Goal: Task Accomplishment & Management: Use online tool/utility

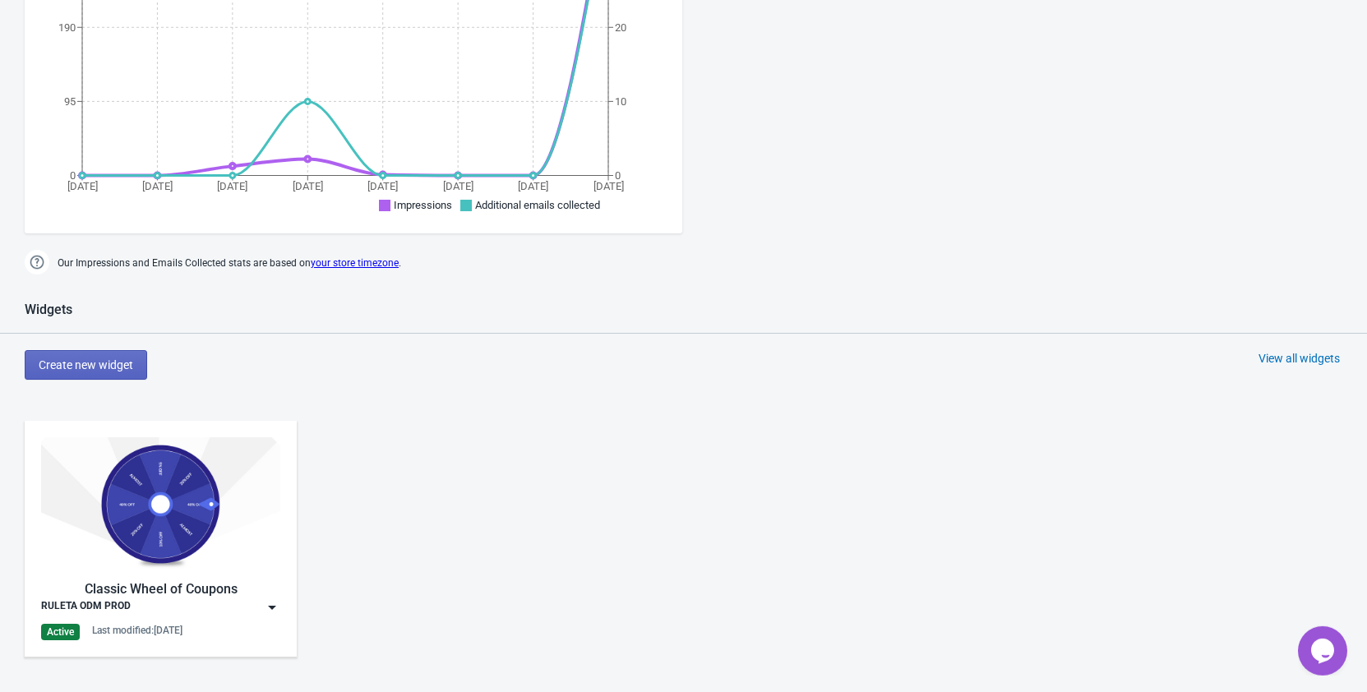
scroll to position [587, 0]
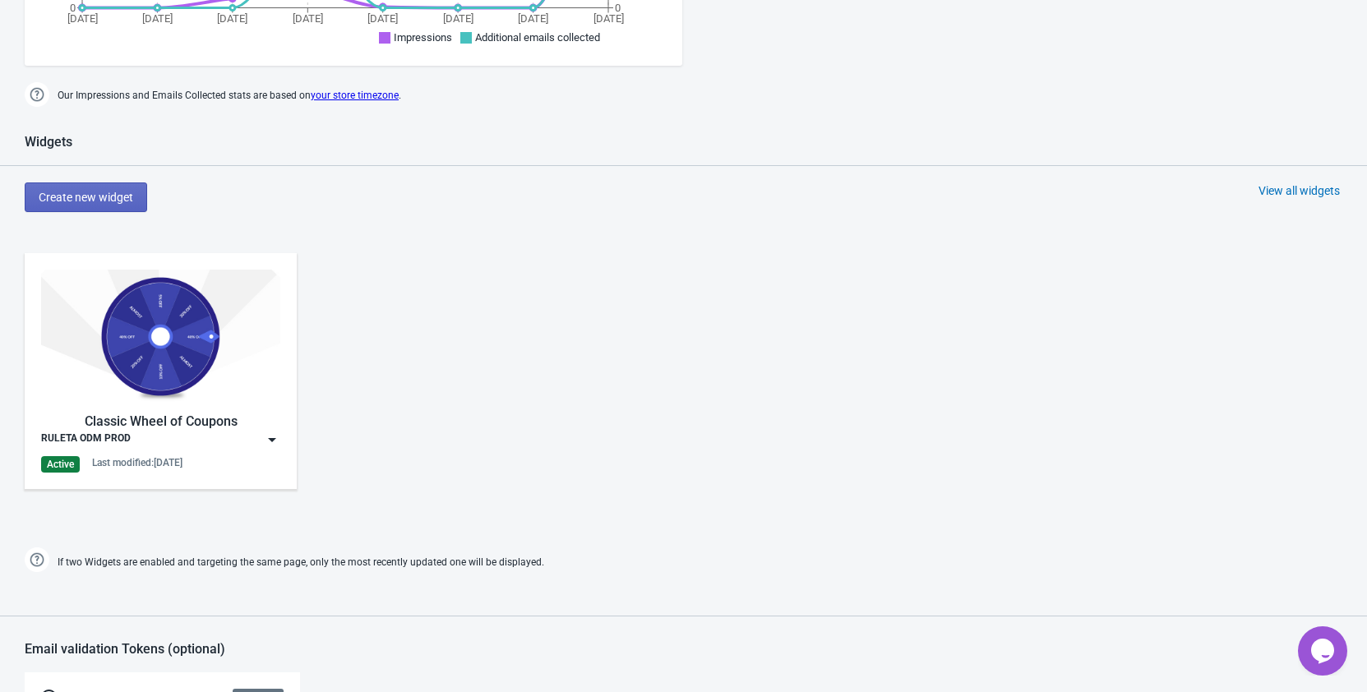
click at [184, 330] on img at bounding box center [160, 337] width 239 height 134
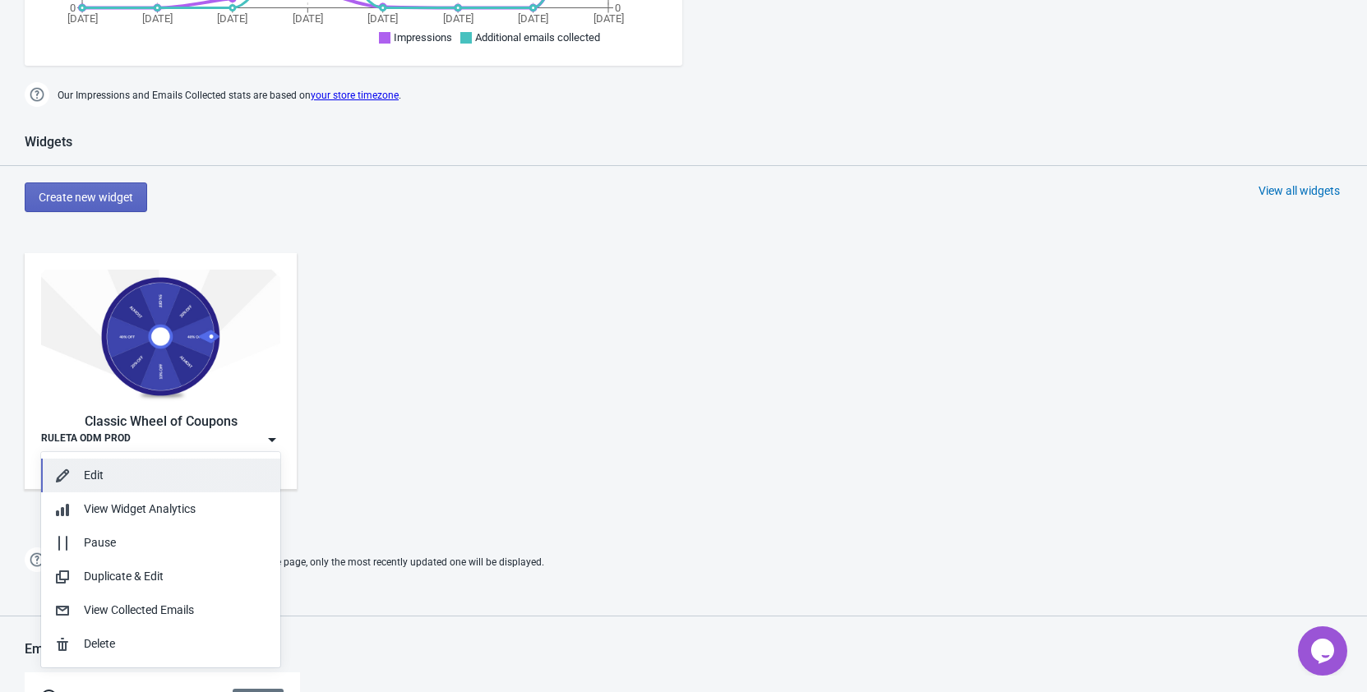
click at [122, 478] on div "Edit" at bounding box center [175, 475] width 183 height 17
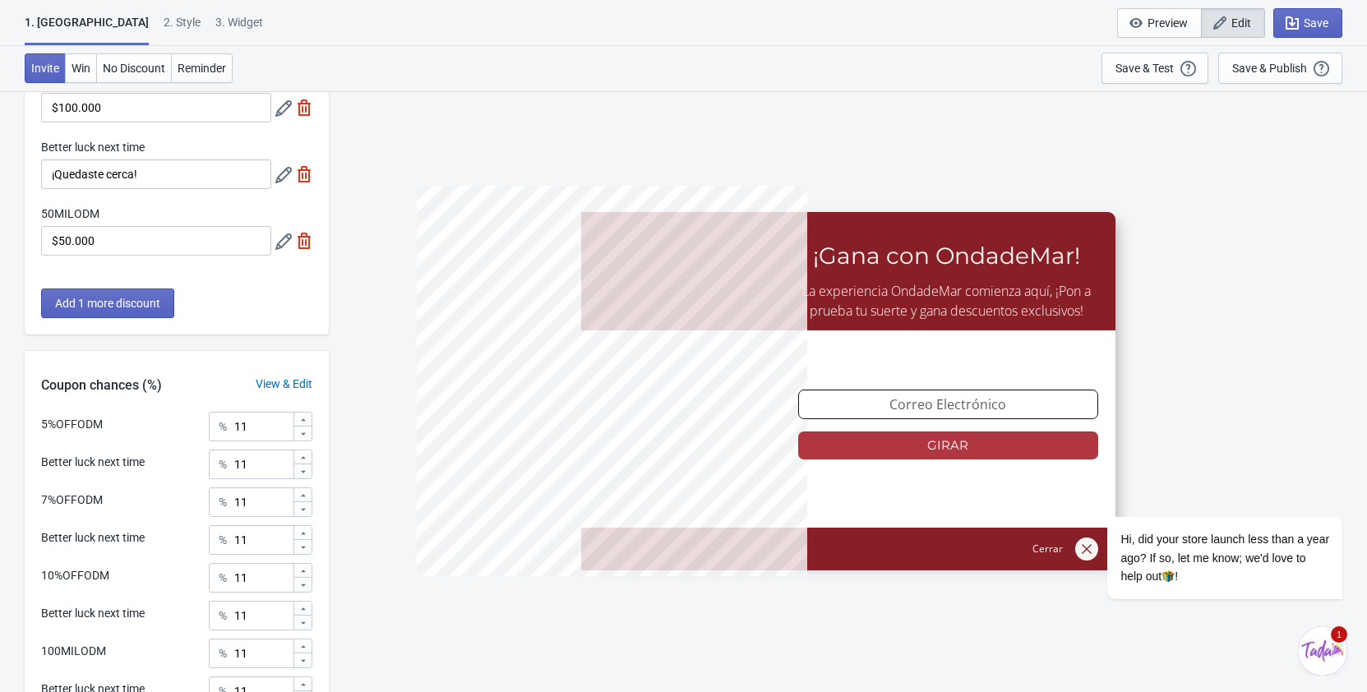
scroll to position [706, 0]
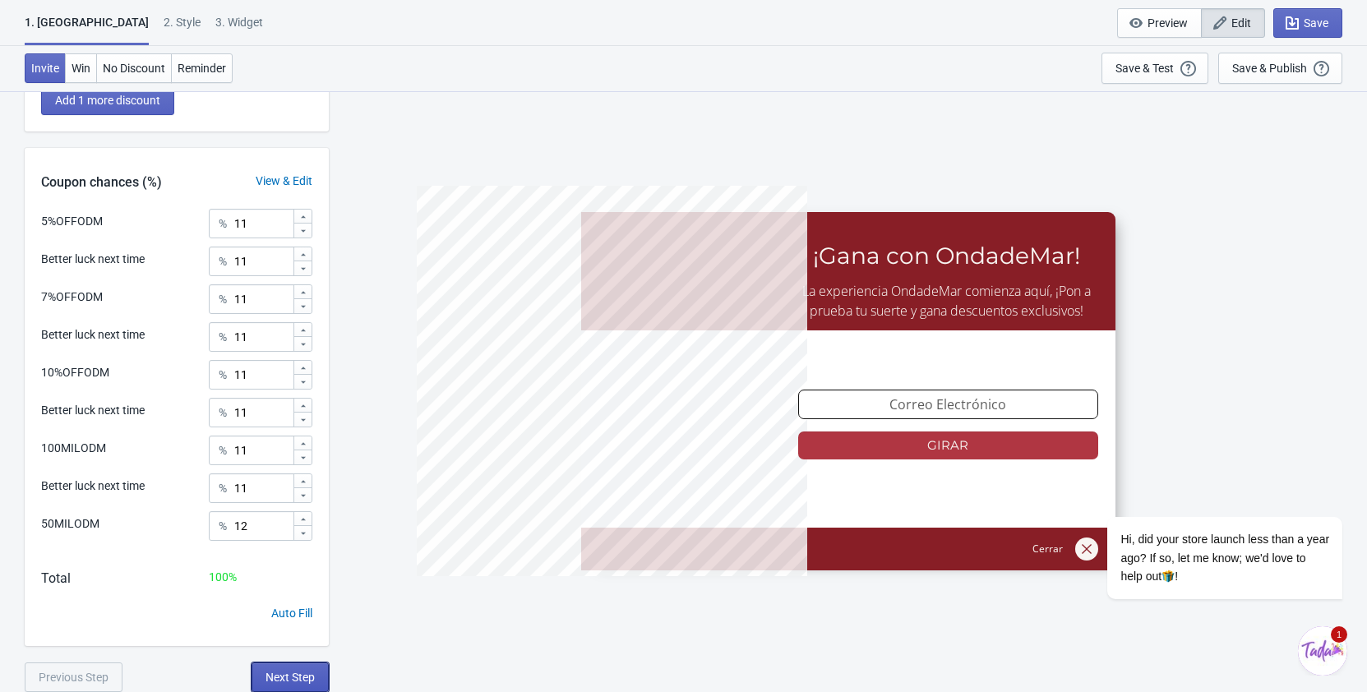
click at [280, 683] on span "Next Step" at bounding box center [289, 677] width 49 height 13
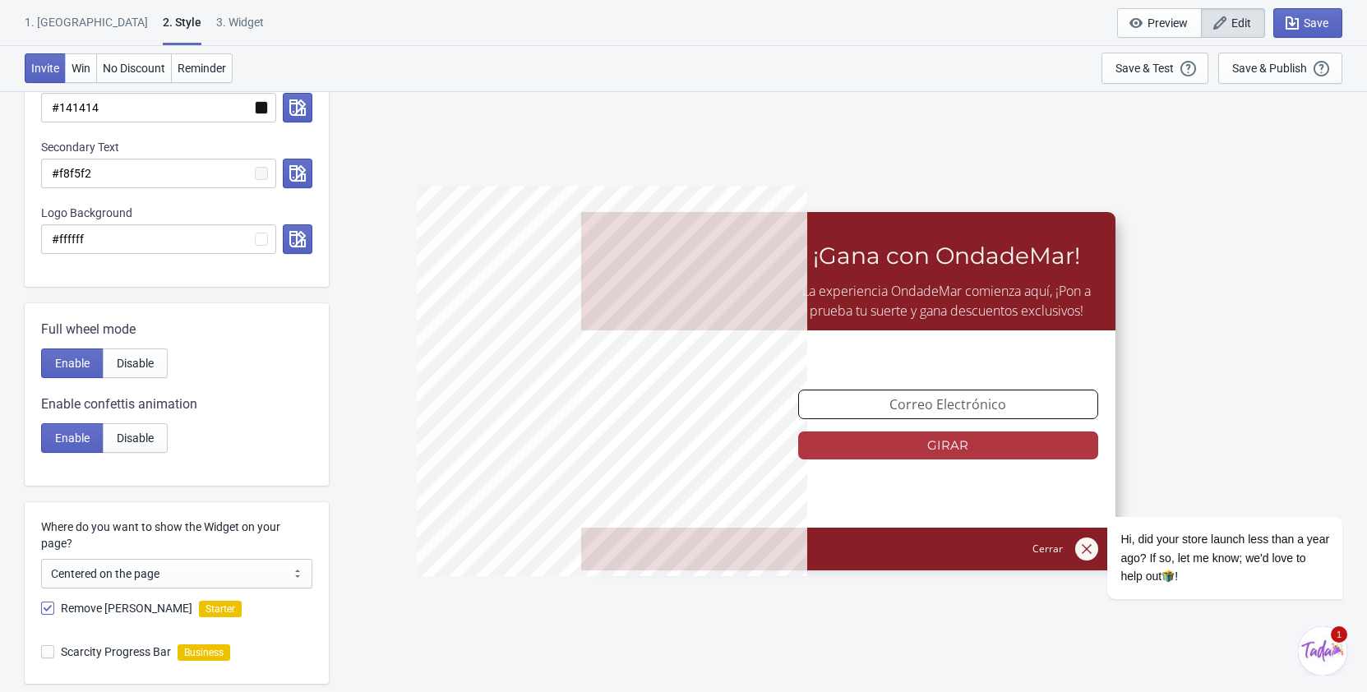
scroll to position [771, 0]
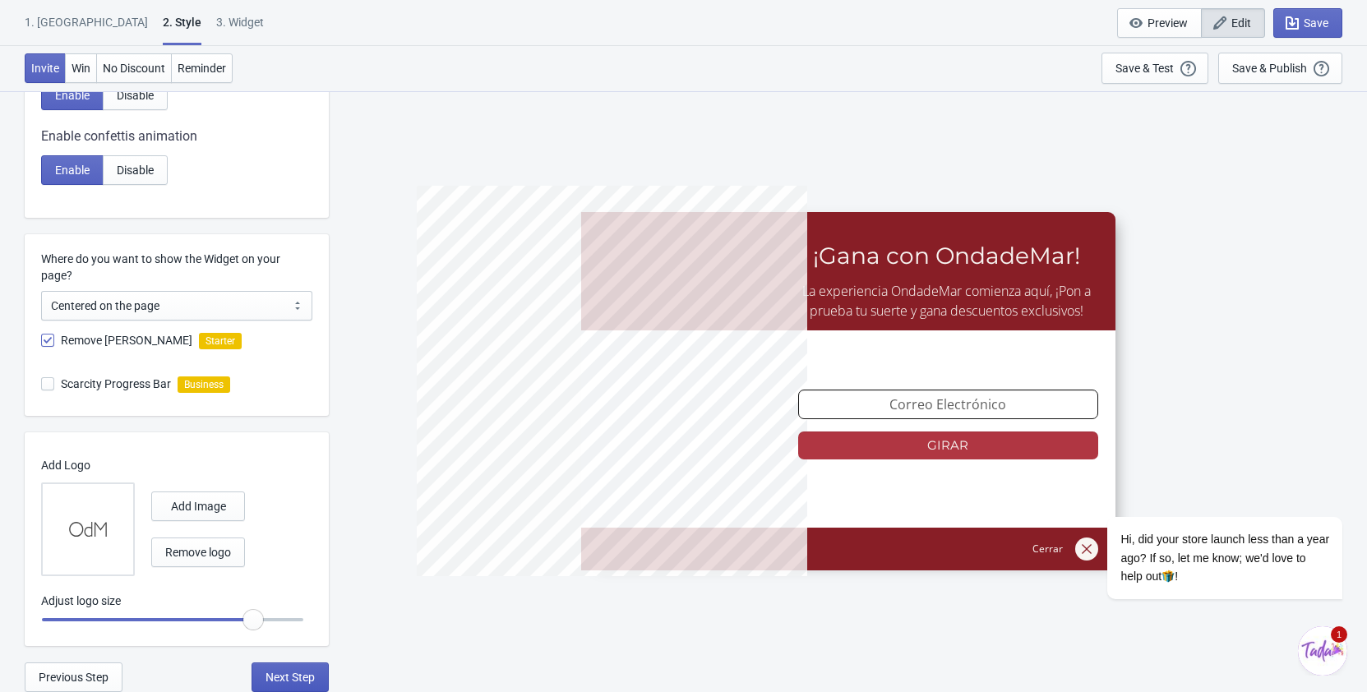
click at [292, 670] on button "Next Step" at bounding box center [289, 677] width 77 height 30
select select "1"
select select "left"
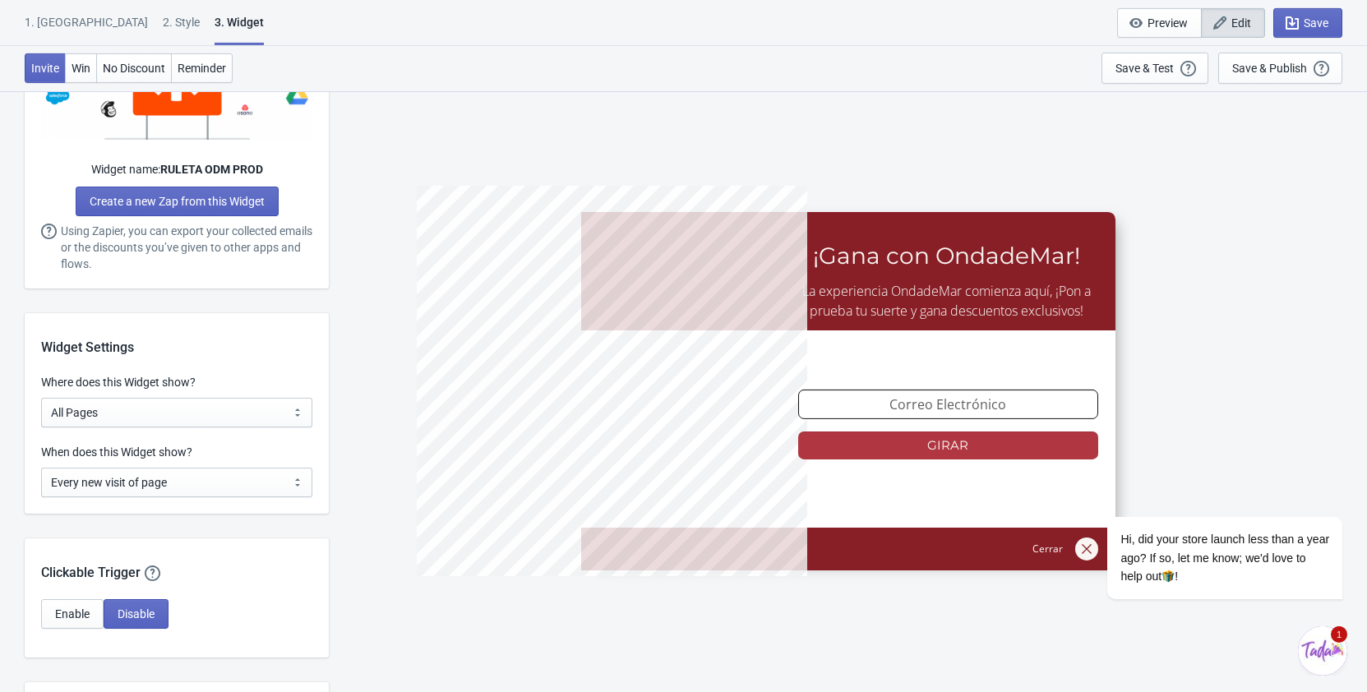
scroll to position [1048, 0]
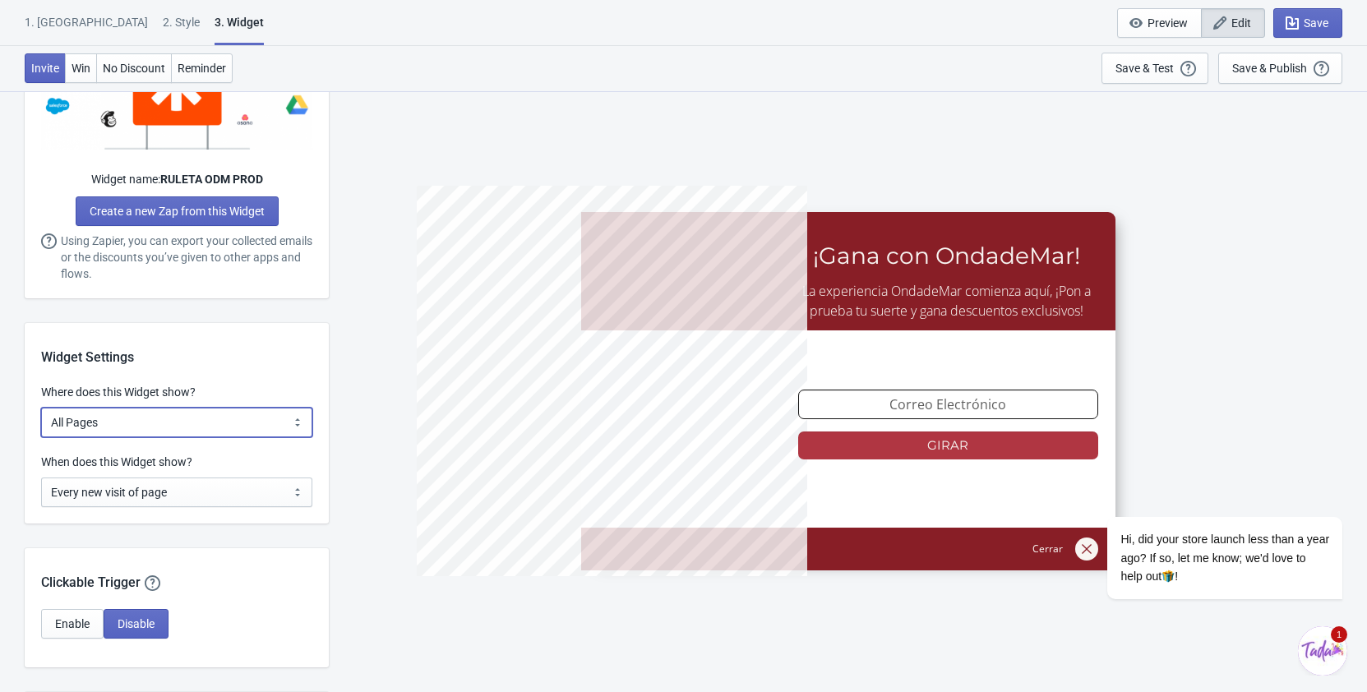
click at [41, 408] on select "All Pages All Product Pages All Blog Pages All Static Pages Specific Product(s)…" at bounding box center [176, 423] width 271 height 30
select select "homepageOnly"
click option "Homepage Only" at bounding box center [0, 0] width 0 height 0
click at [367, 584] on div "5%OFFODM ¡Gana con OndadeMar! La experiencia OndadeMar comienza aquí, ¡Pon a pr…" at bounding box center [848, 390] width 1022 height 601
click at [41, 477] on select "Every new visit of page Once every period of time Once per visitor session (Rec…" at bounding box center [176, 492] width 271 height 30
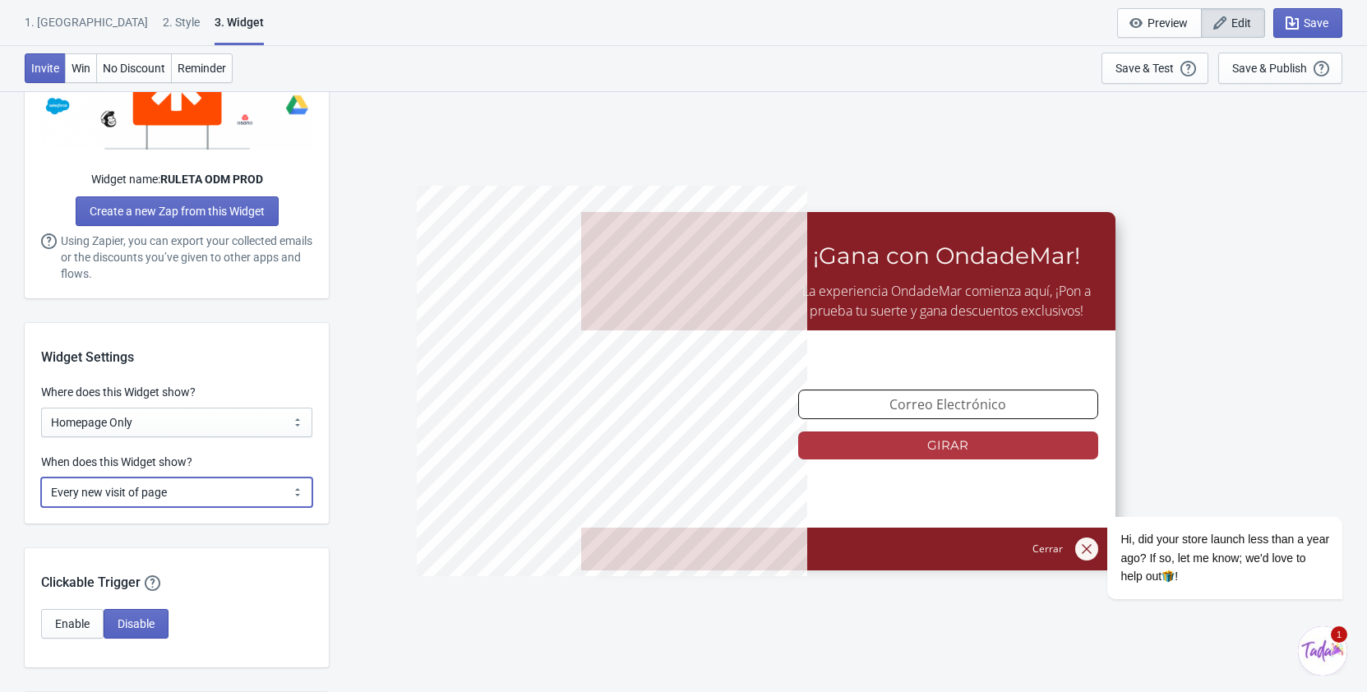
select select "once_per_user"
click option "Once per user" at bounding box center [0, 0] width 0 height 0
click at [274, 584] on div "Clickable Trigger Our handy clickable trigger allow your visitors to re-trigger…" at bounding box center [177, 570] width 304 height 44
click at [1325, 29] on span "Save" at bounding box center [1315, 22] width 25 height 13
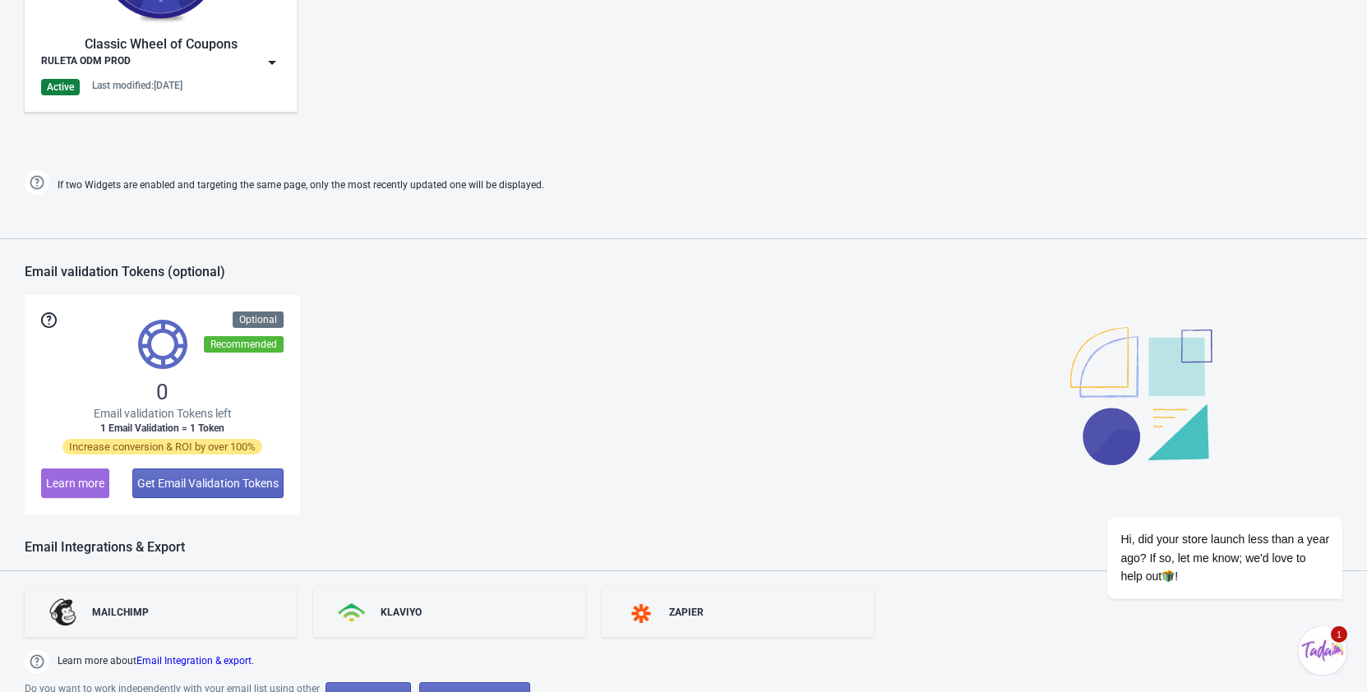
scroll to position [771, 0]
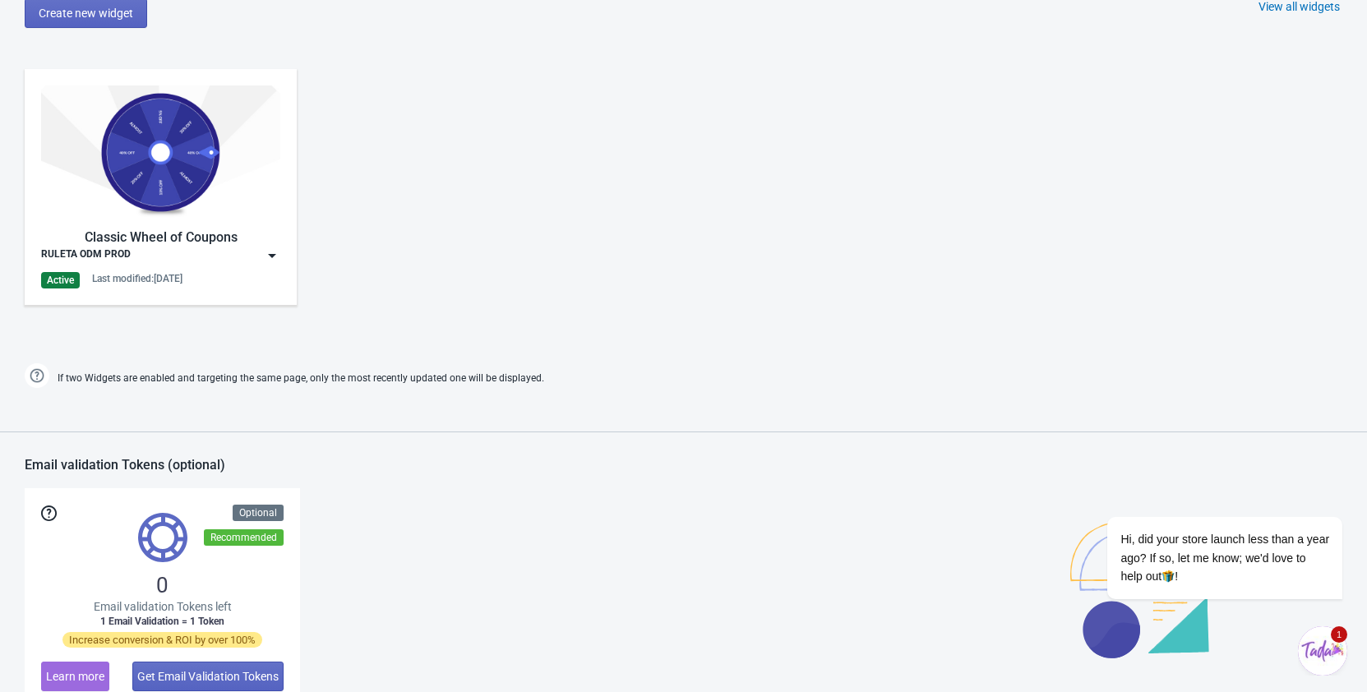
click at [267, 262] on img at bounding box center [272, 255] width 16 height 16
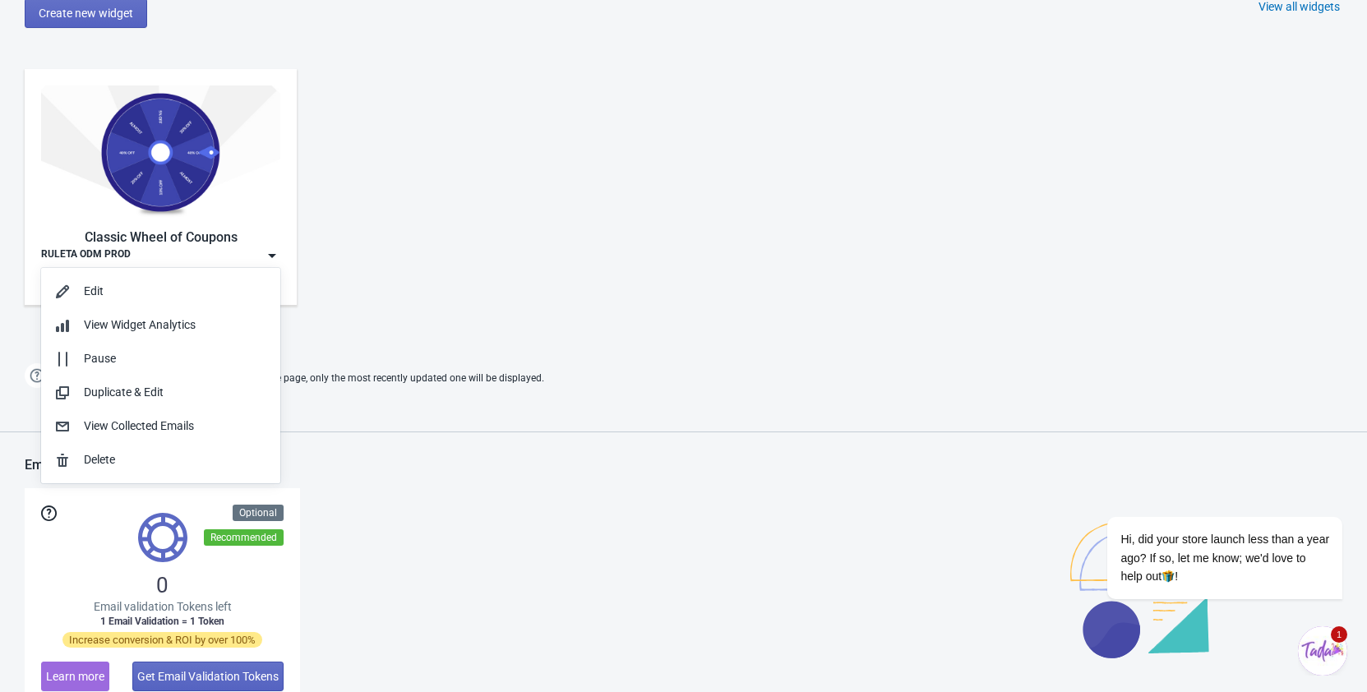
click at [456, 264] on div "Classic Wheel of Coupons RULETA ODM PROD Active Last modified: [DATE]" at bounding box center [683, 201] width 1367 height 296
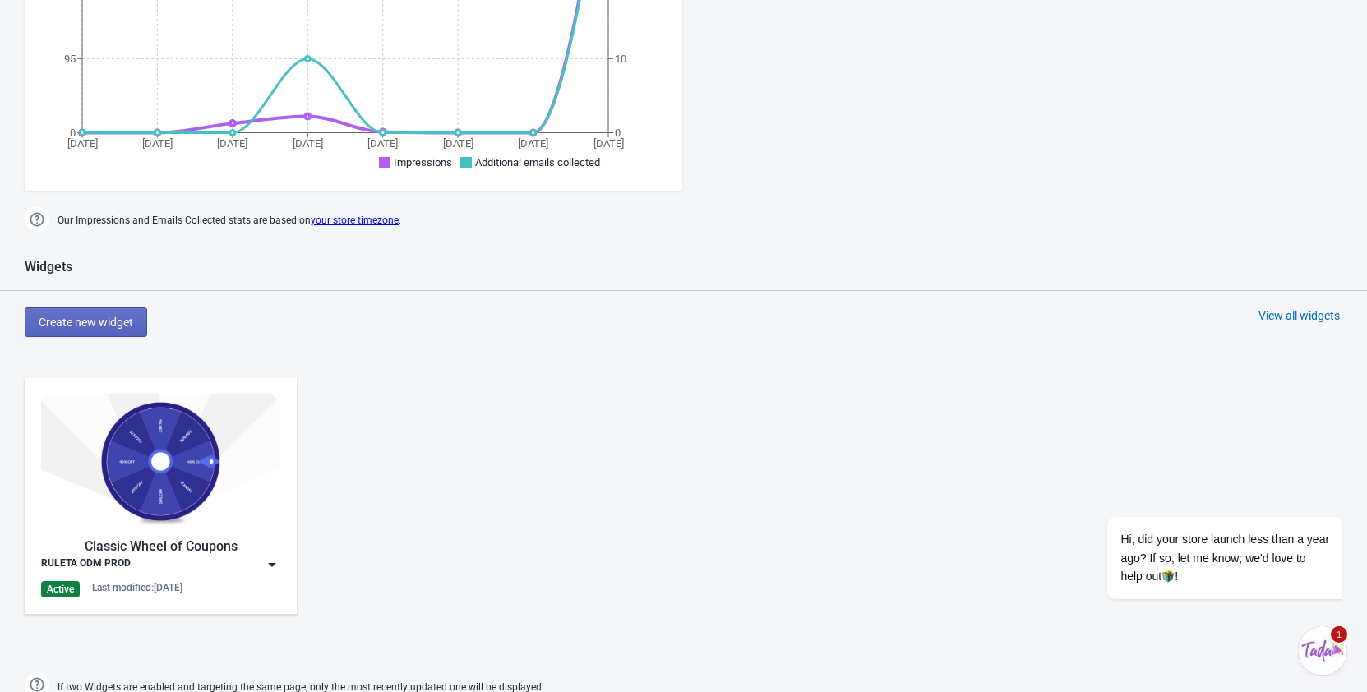
scroll to position [519, 0]
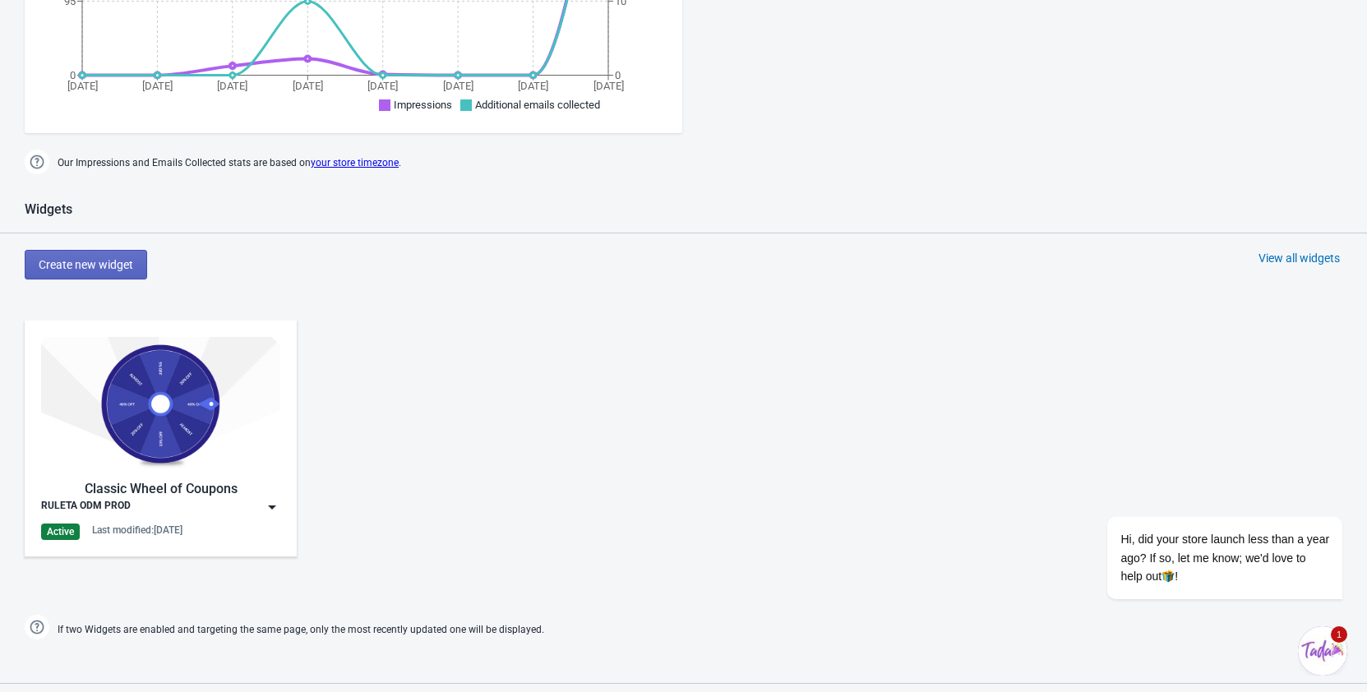
click at [269, 511] on img at bounding box center [272, 507] width 16 height 16
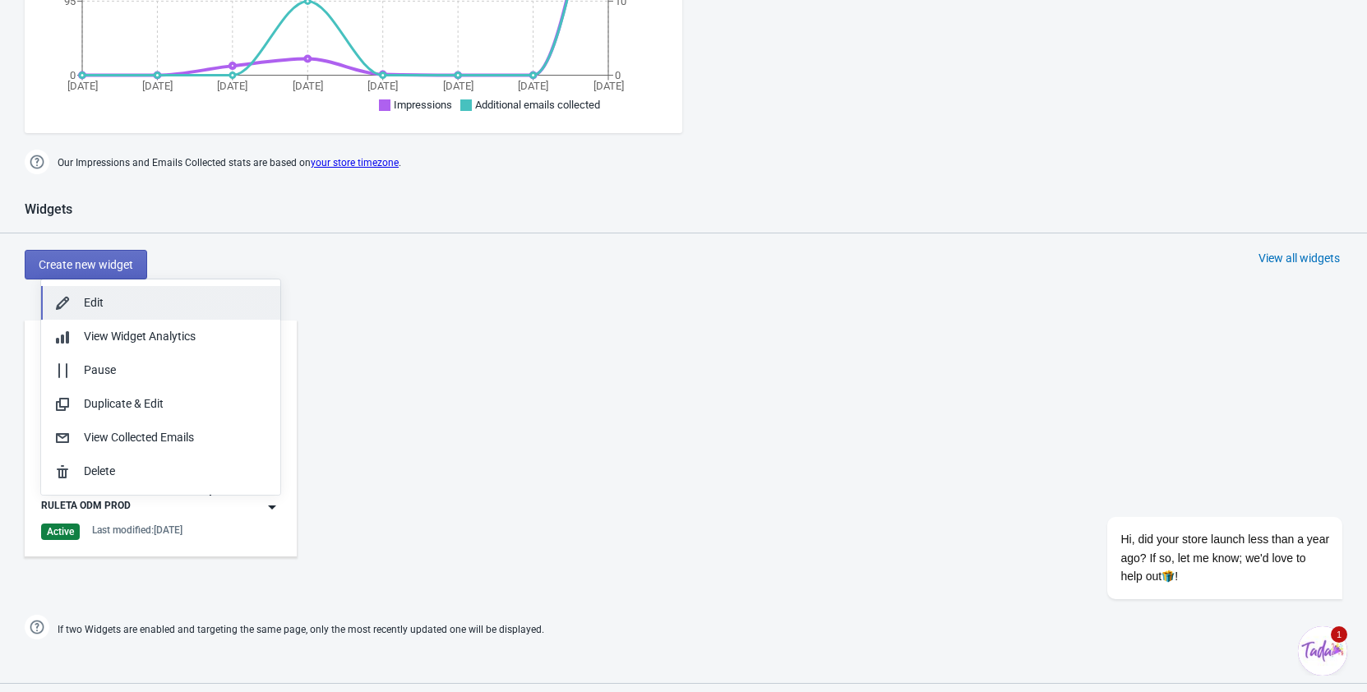
click at [181, 293] on button "Edit" at bounding box center [160, 303] width 239 height 34
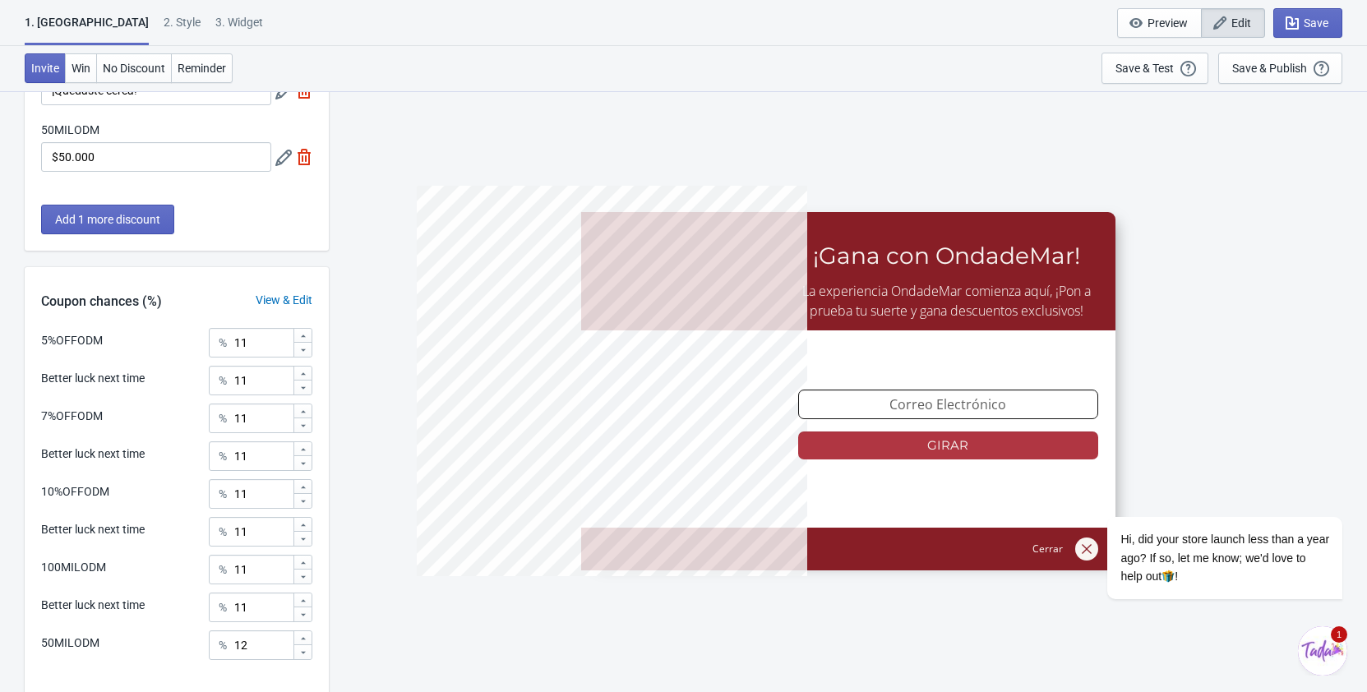
scroll to position [706, 0]
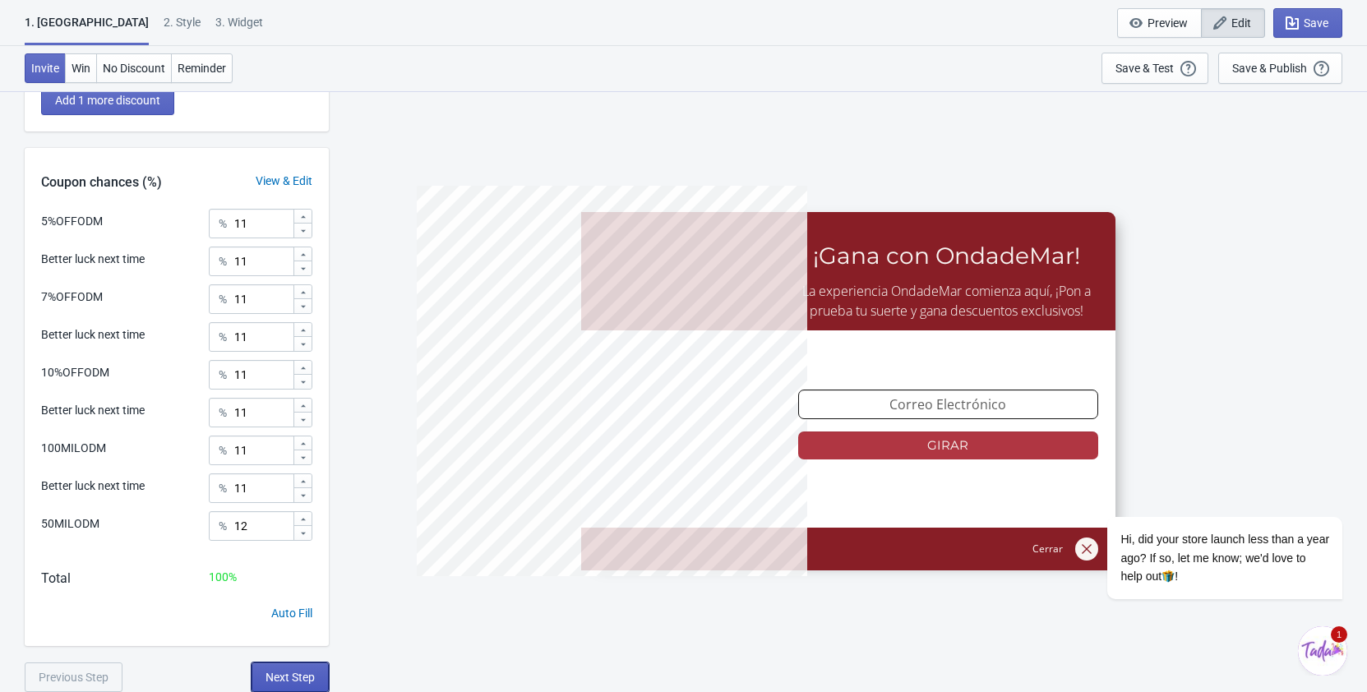
click at [322, 674] on button "Next Step" at bounding box center [289, 677] width 77 height 30
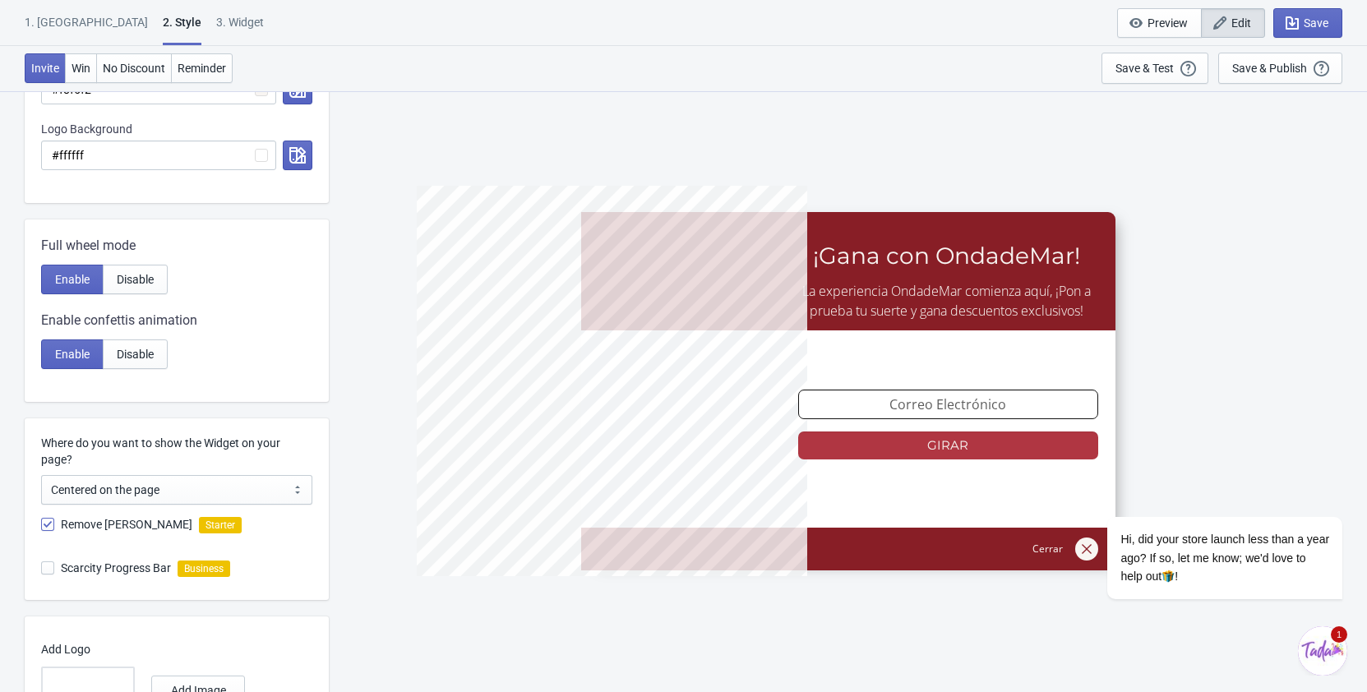
scroll to position [771, 0]
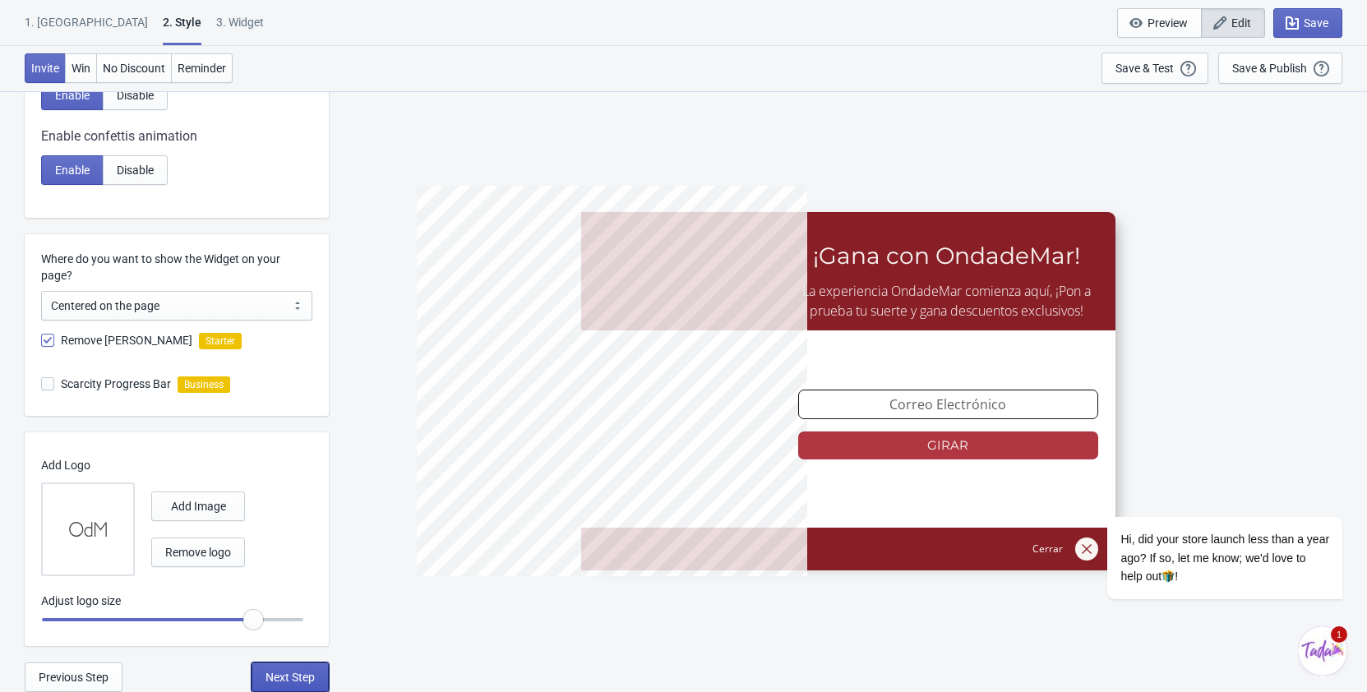
click at [307, 667] on button "Next Step" at bounding box center [289, 677] width 77 height 30
select select "homepageOnly"
select select "once_per_user"
select select "1"
select select "left"
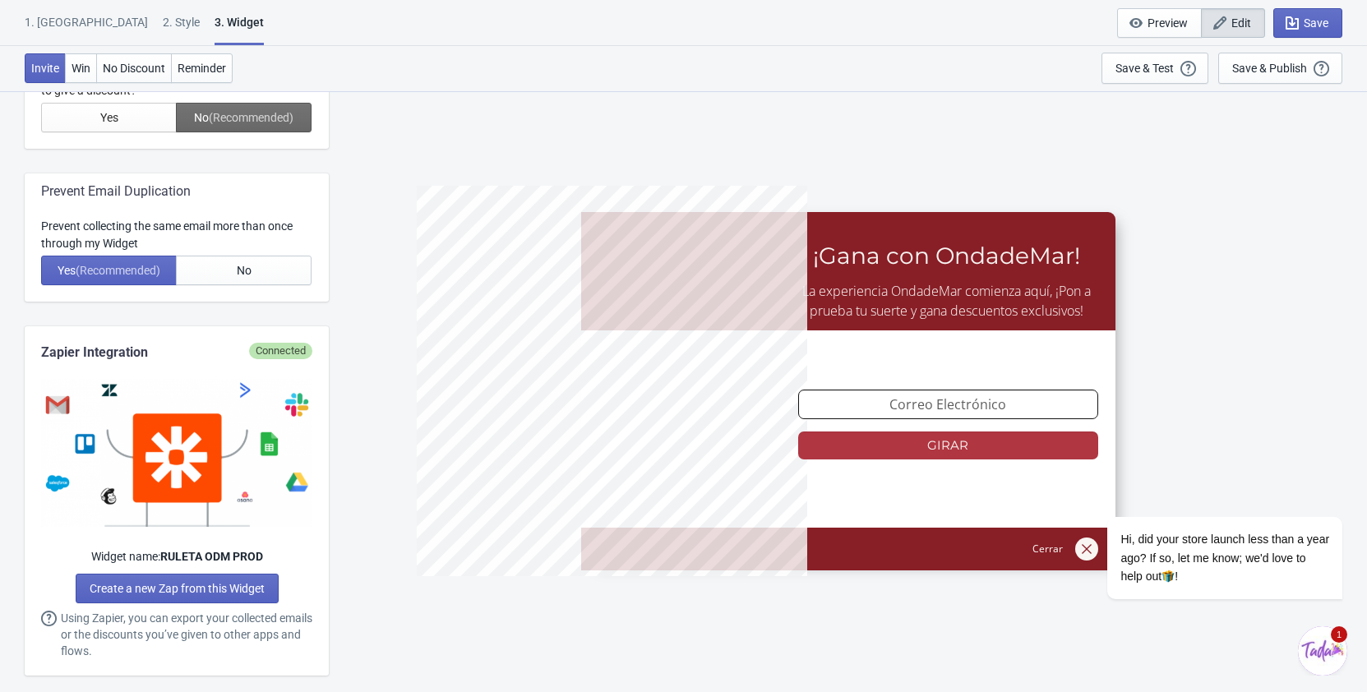
scroll to position [1006, 0]
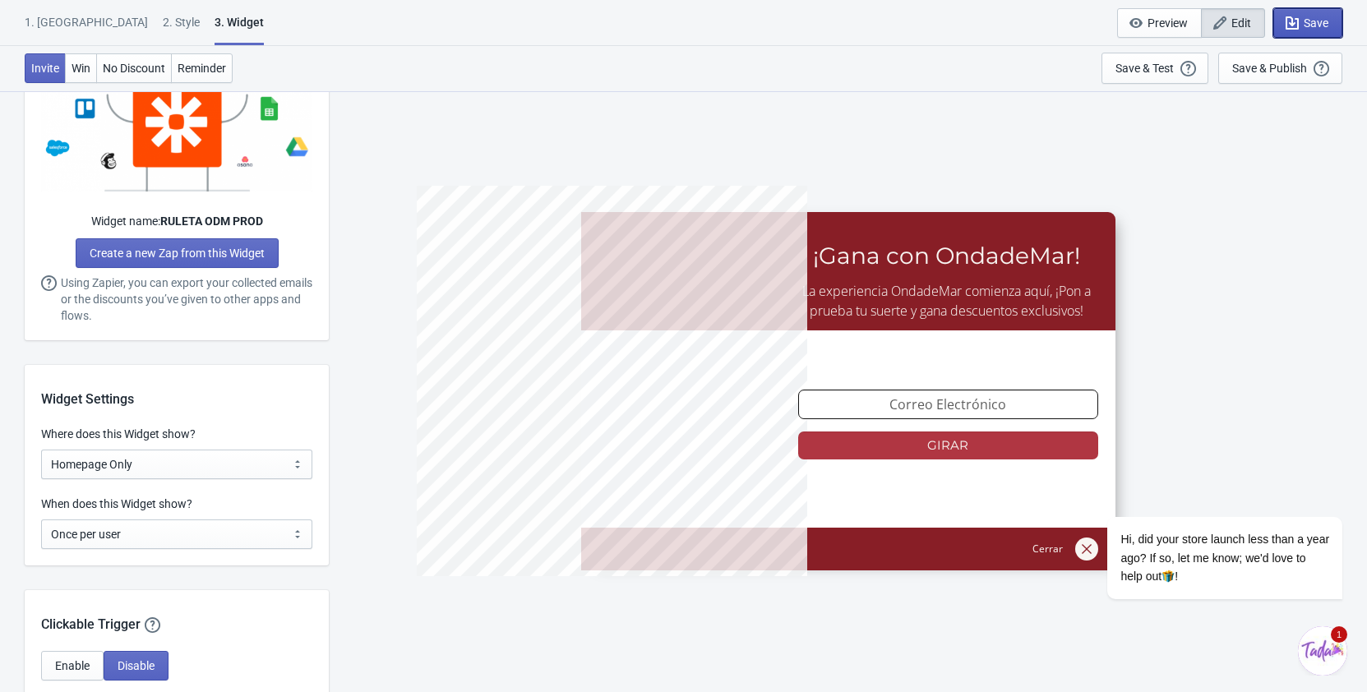
click at [1301, 10] on button "Save" at bounding box center [1307, 23] width 69 height 30
